Goal: Information Seeking & Learning: Compare options

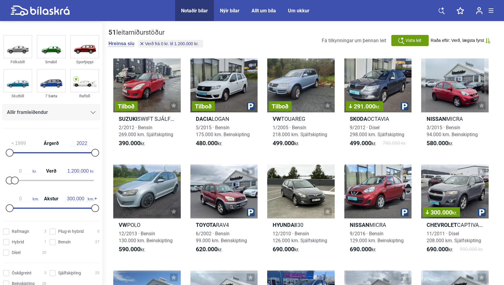
click at [40, 108] on span "Allir framleiðendur" at bounding box center [27, 112] width 41 height 8
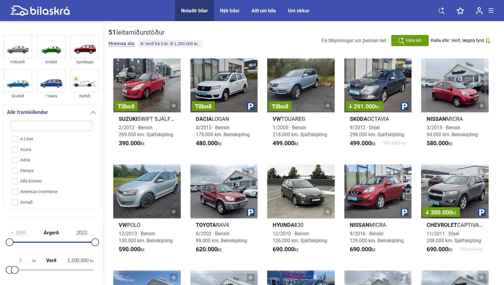
click at [40, 127] on input "search" at bounding box center [51, 126] width 81 height 10
type input "p"
checkbox input "false"
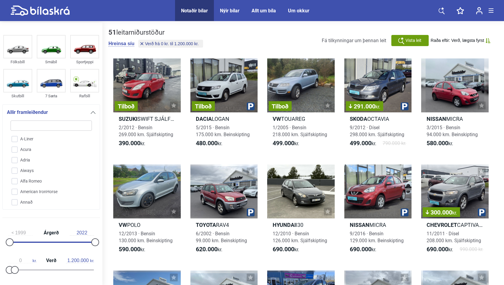
checkbox input "false"
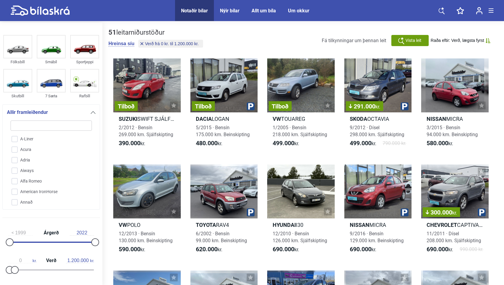
checkbox input "false"
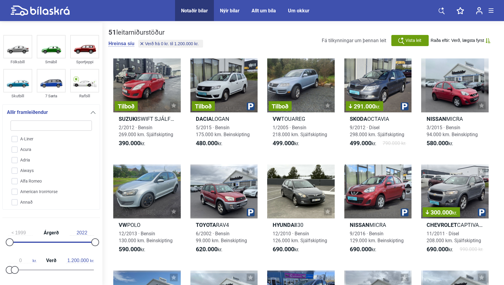
checkbox input "false"
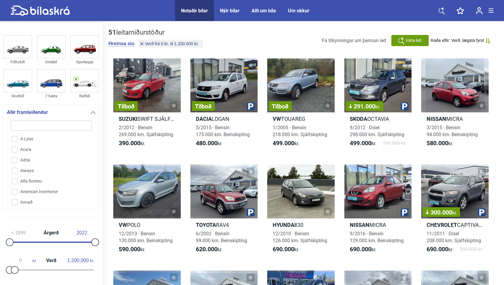
checkbox input "false"
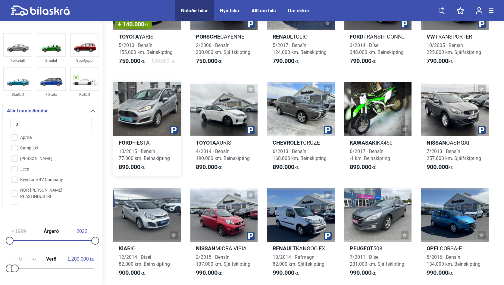
scroll to position [303, 0]
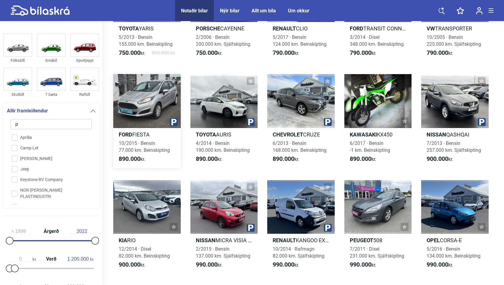
type input "pe"
checkbox input "false"
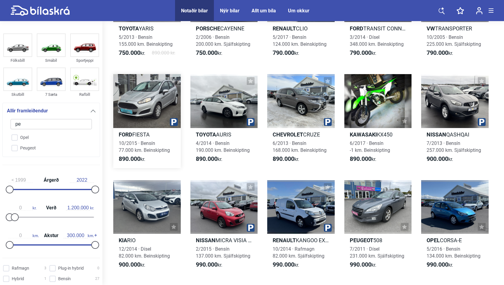
type input "peu"
checkbox input "false"
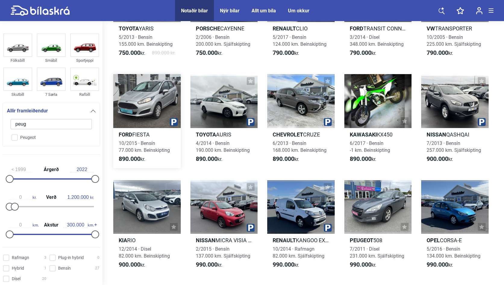
type input "plug"
checkbox input "false"
drag, startPoint x: 179, startPoint y: 144, endPoint x: 76, endPoint y: 136, distance: 103.4
click at [76, 136] on div "Allir framleiðendur plug Peugeot" at bounding box center [51, 125] width 98 height 44
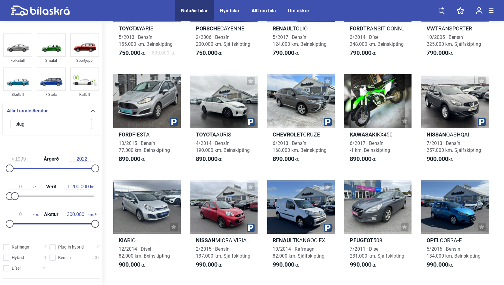
click at [58, 122] on input "plug" at bounding box center [51, 124] width 81 height 10
click at [57, 123] on input "plug" at bounding box center [51, 124] width 81 height 10
type input "pl"
checkbox input "false"
type input "p"
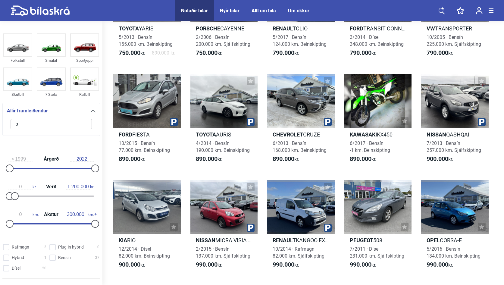
checkbox input "false"
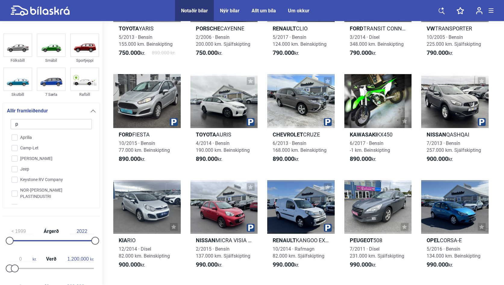
type input "pe"
checkbox input "false"
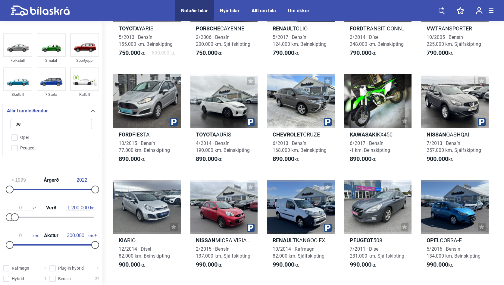
type input "peu"
checkbox input "false"
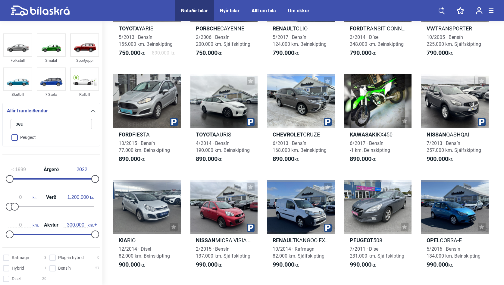
type input "peu"
click at [15, 140] on input "Peugeot" at bounding box center [47, 138] width 82 height 11
checkbox input "true"
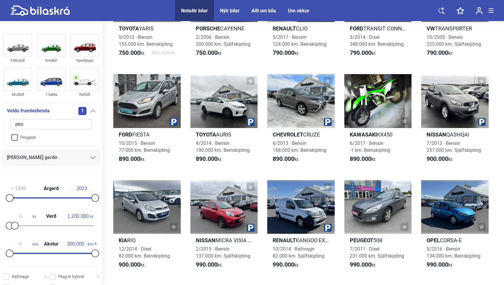
checkbox input "false"
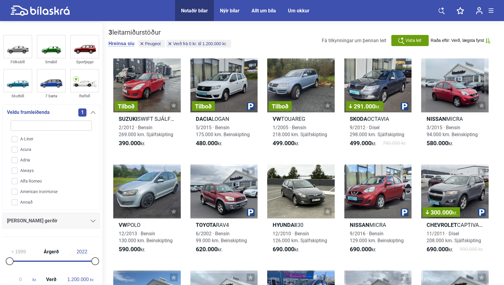
click at [410, 38] on span "Vista leit" at bounding box center [414, 40] width 16 height 6
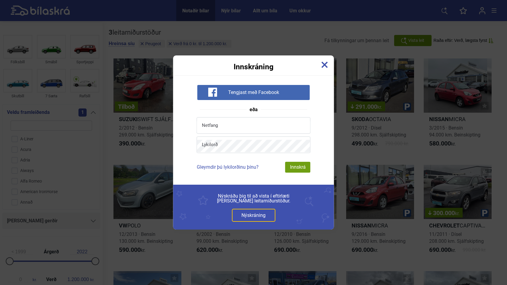
click at [324, 65] on img at bounding box center [324, 65] width 7 height 7
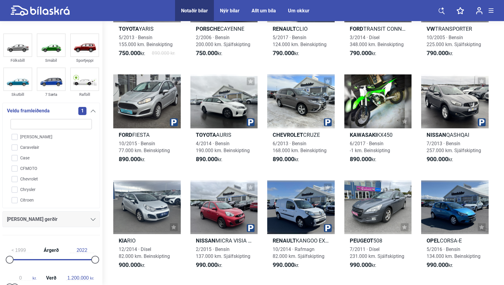
scroll to position [307, 0]
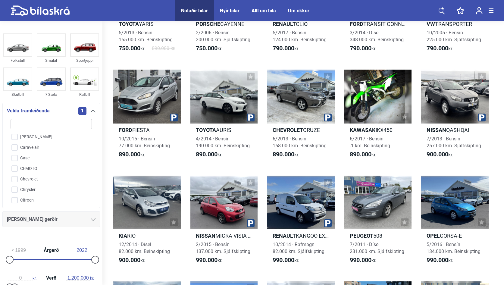
click at [93, 102] on div "Fólksbíll Smábíl Sportjeppi Skutbíll 7 Sæta Rafbíll Veldu framleiðenda 1 A-Line…" at bounding box center [51, 136] width 103 height 209
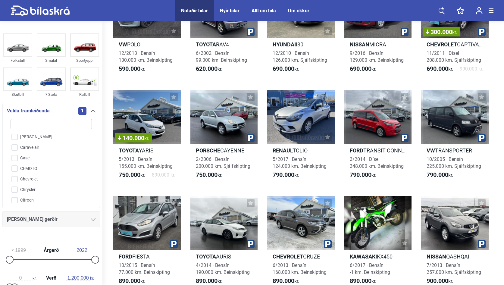
scroll to position [0, 0]
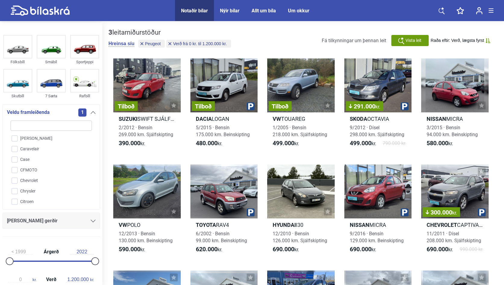
click at [128, 33] on div "3 leitarniðurstöður" at bounding box center [171, 33] width 124 height 8
click at [118, 33] on div "3 leitarniðurstöður" at bounding box center [171, 33] width 124 height 8
click at [124, 42] on button "Hreinsa síu" at bounding box center [122, 44] width 26 height 6
type input "2022"
type input "20.000.000"
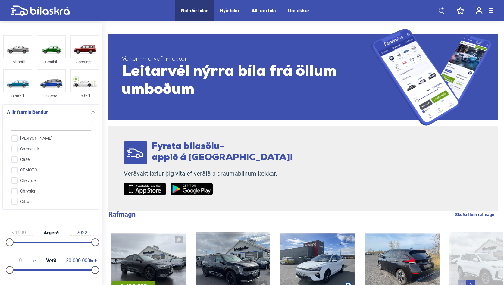
click at [55, 125] on input "search" at bounding box center [51, 126] width 81 height 10
type input "p"
checkbox input "false"
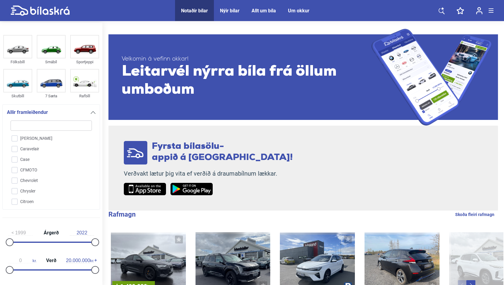
checkbox input "false"
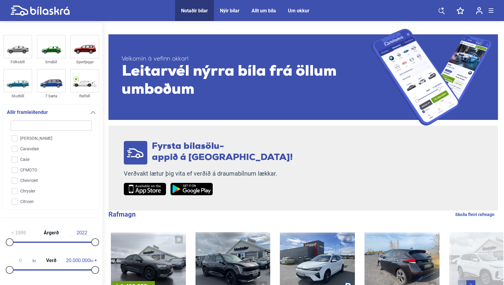
checkbox input "false"
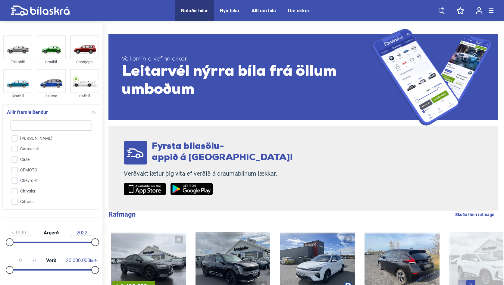
checkbox input "false"
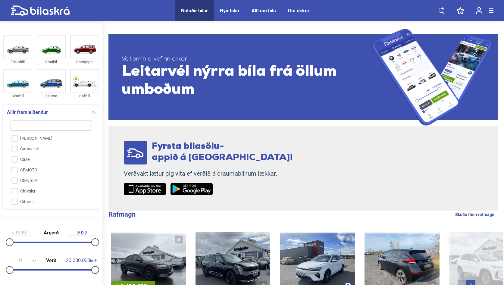
checkbox input "false"
type input "pe"
checkbox input "false"
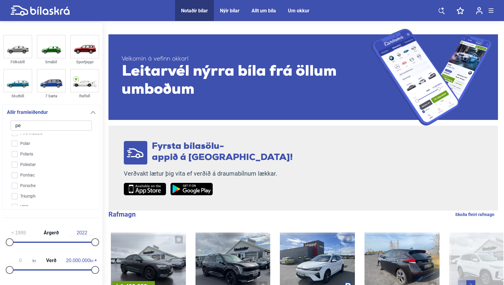
scroll to position [0, 0]
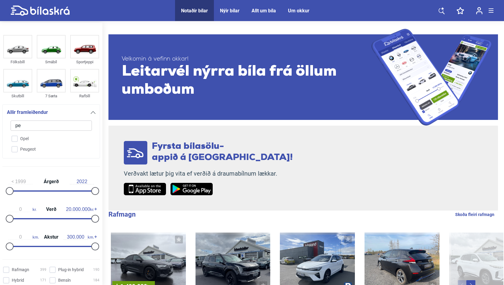
type input "peu"
checkbox input "false"
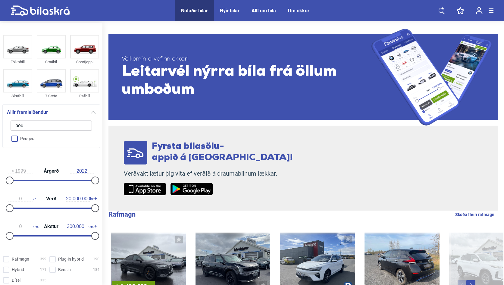
type input "peu"
click at [17, 143] on input "Peugeot" at bounding box center [47, 139] width 82 height 11
checkbox input "true"
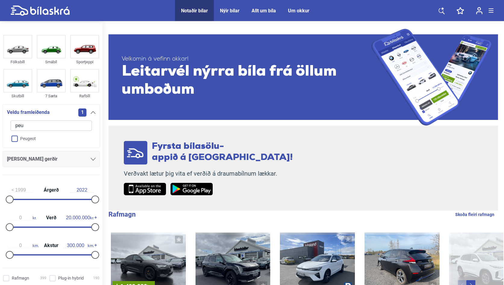
checkbox input "false"
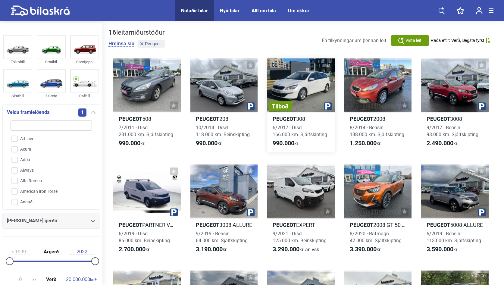
click at [312, 82] on div "Tilboð" at bounding box center [301, 85] width 68 height 54
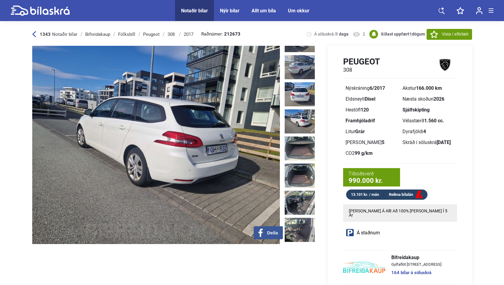
scroll to position [136, 0]
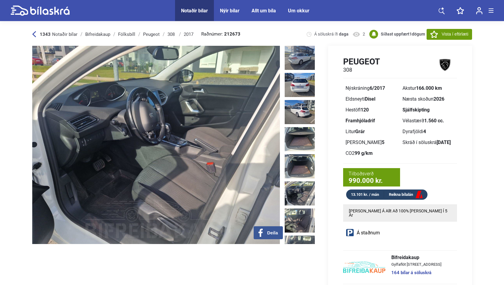
click at [296, 182] on img at bounding box center [300, 194] width 30 height 24
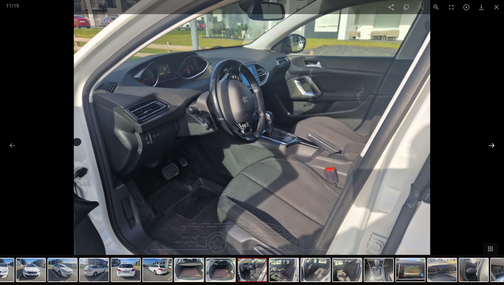
click at [492, 145] on button at bounding box center [492, 146] width 13 height 12
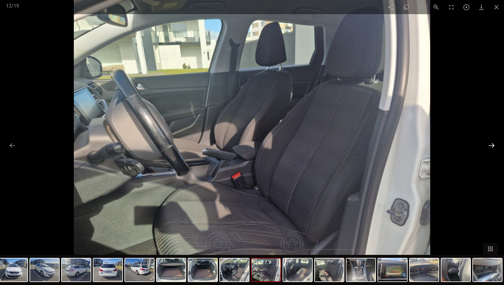
click at [492, 145] on button at bounding box center [492, 146] width 13 height 12
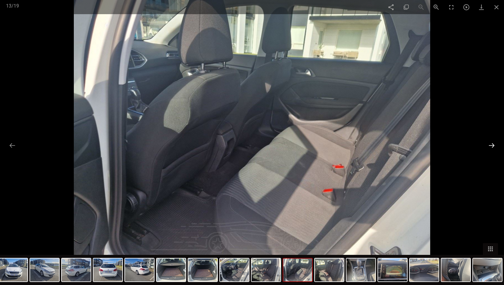
click at [492, 145] on button at bounding box center [492, 146] width 13 height 12
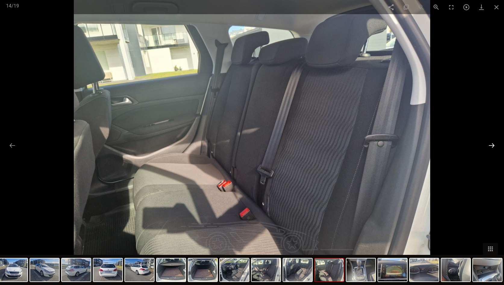
click at [492, 145] on button at bounding box center [492, 146] width 13 height 12
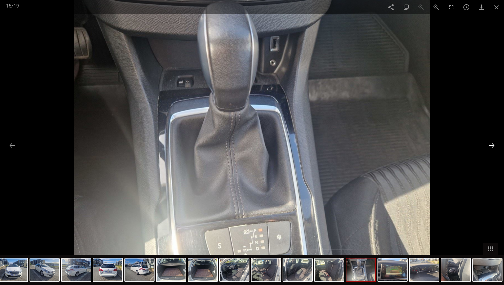
click at [492, 145] on button at bounding box center [492, 146] width 13 height 12
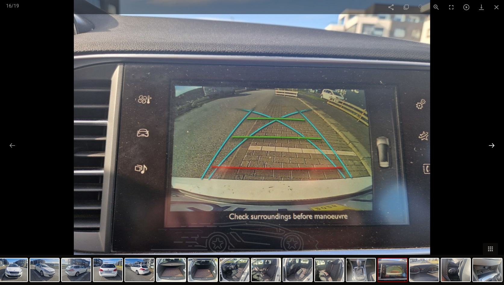
click at [492, 145] on button at bounding box center [492, 146] width 13 height 12
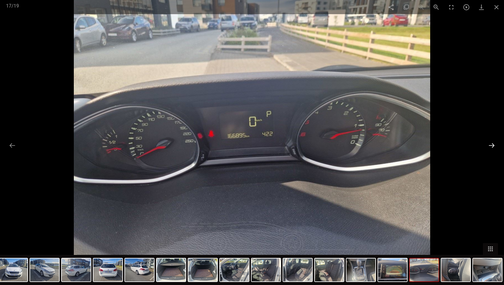
click at [492, 145] on button at bounding box center [492, 146] width 13 height 12
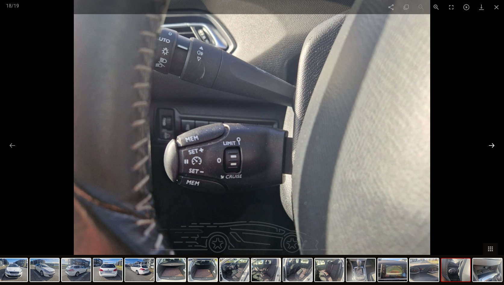
click at [492, 144] on button at bounding box center [492, 146] width 13 height 12
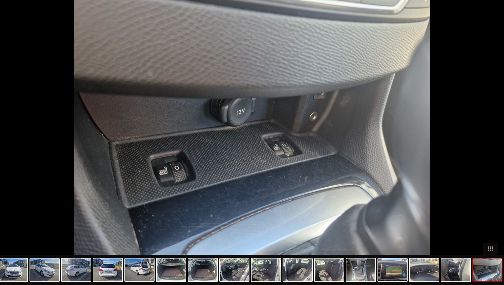
click at [492, 144] on button at bounding box center [495, 146] width 13 height 12
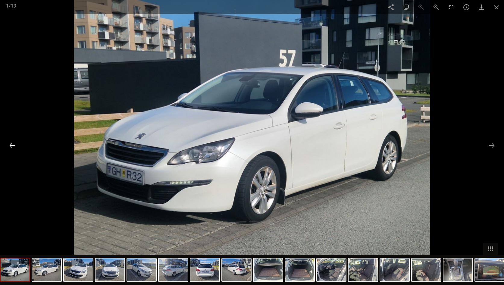
click at [12, 146] on button at bounding box center [12, 146] width 13 height 12
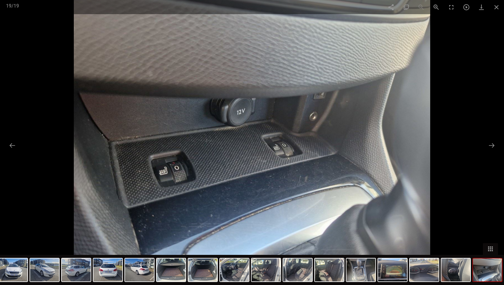
click at [4, 144] on div at bounding box center [252, 142] width 504 height 285
click at [6, 143] on div at bounding box center [252, 142] width 504 height 285
click at [15, 147] on button at bounding box center [12, 146] width 13 height 12
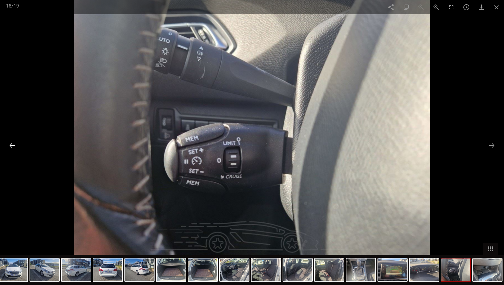
click at [14, 146] on button at bounding box center [12, 146] width 13 height 12
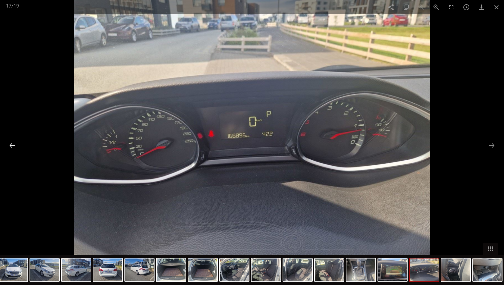
click at [14, 146] on button at bounding box center [12, 146] width 13 height 12
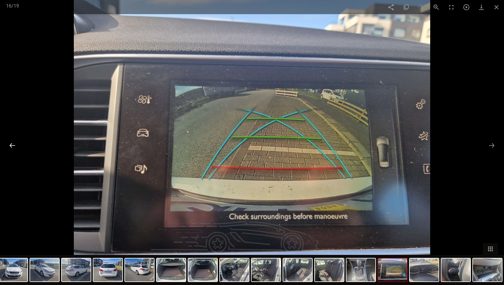
click at [14, 146] on button at bounding box center [12, 146] width 13 height 12
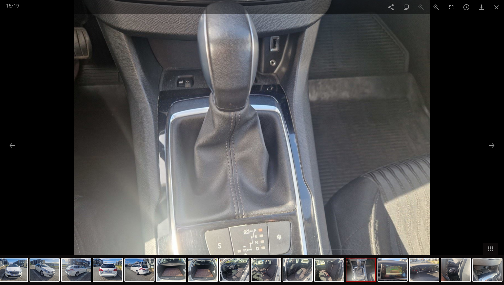
scroll to position [49, 0]
click at [30, 37] on div at bounding box center [252, 142] width 504 height 285
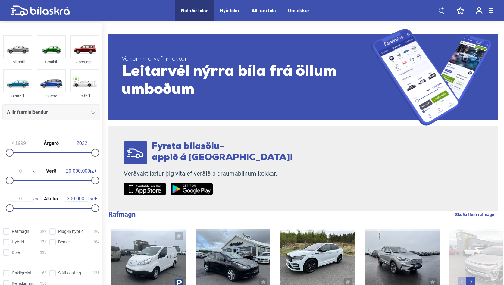
click at [55, 106] on div "Allir framleiðendur" at bounding box center [51, 112] width 98 height 16
click at [54, 114] on div "Allir framleiðendur" at bounding box center [51, 112] width 89 height 8
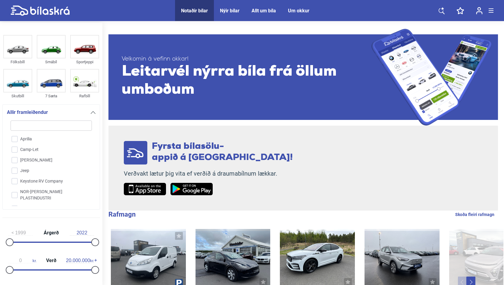
type input "p"
checkbox input "false"
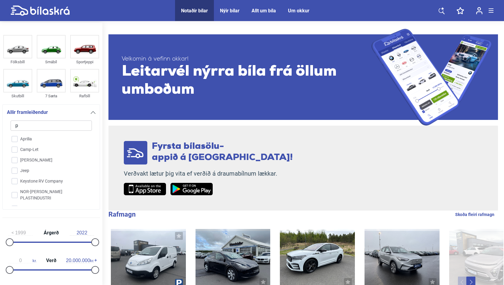
checkbox input "false"
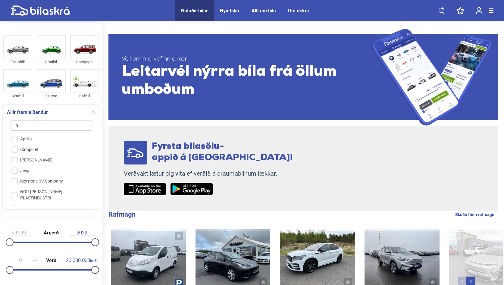
checkbox input "false"
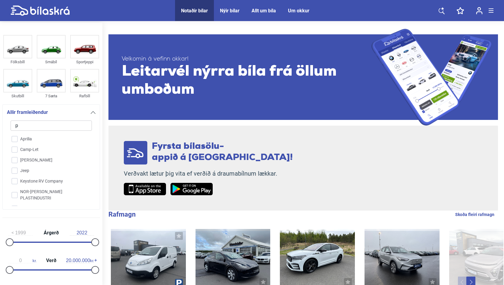
checkbox input "false"
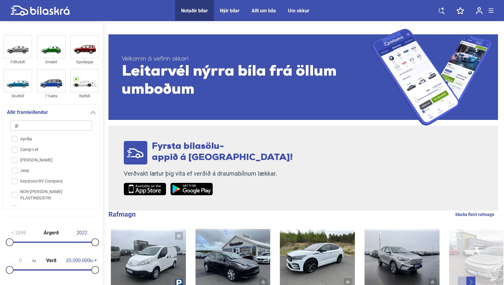
type input "pe"
checkbox input "false"
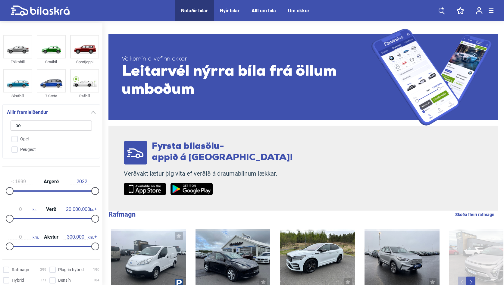
type input "peu"
checkbox input "false"
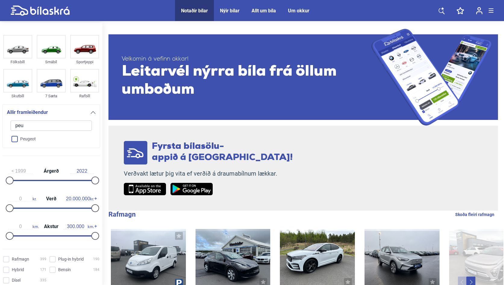
type input "peu"
click at [22, 140] on input "Peugeot" at bounding box center [47, 139] width 82 height 11
checkbox input "true"
checkbox input "false"
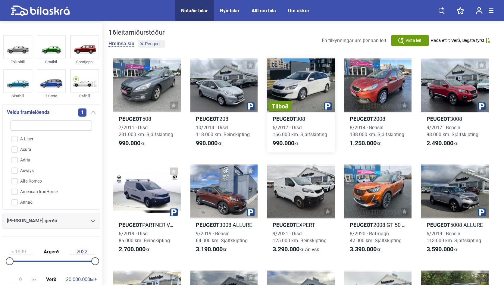
click at [291, 91] on div "Tilboð" at bounding box center [301, 85] width 68 height 54
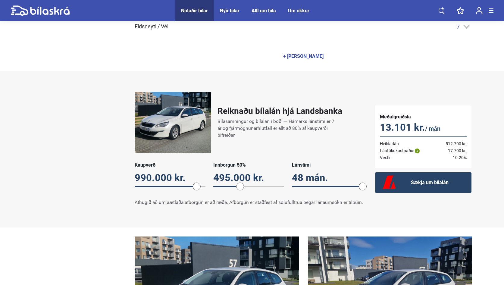
scroll to position [389, 0]
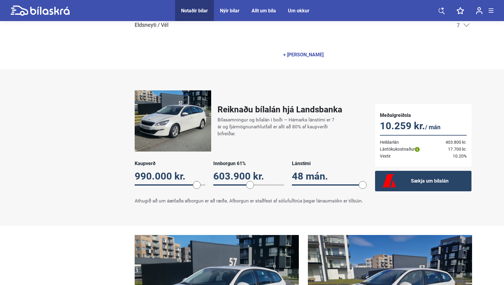
drag, startPoint x: 241, startPoint y: 177, endPoint x: 250, endPoint y: 178, distance: 8.8
click at [250, 181] on span at bounding box center [250, 185] width 8 height 8
drag, startPoint x: 362, startPoint y: 178, endPoint x: 305, endPoint y: 180, distance: 57.3
click at [305, 181] on span at bounding box center [302, 185] width 8 height 8
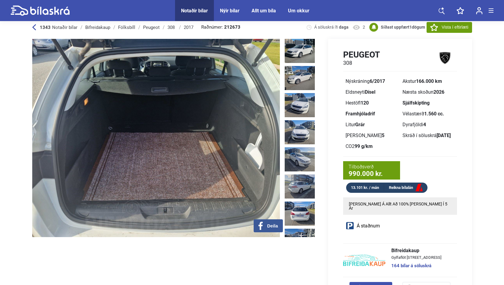
scroll to position [0, 0]
